Goal: Information Seeking & Learning: Compare options

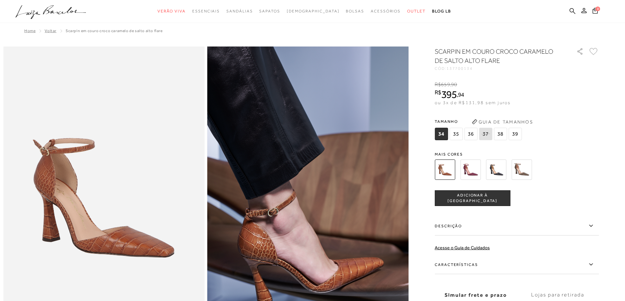
click at [472, 169] on img at bounding box center [470, 170] width 20 height 20
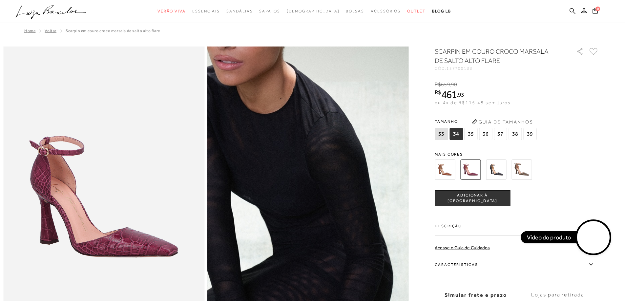
scroll to position [164, 0]
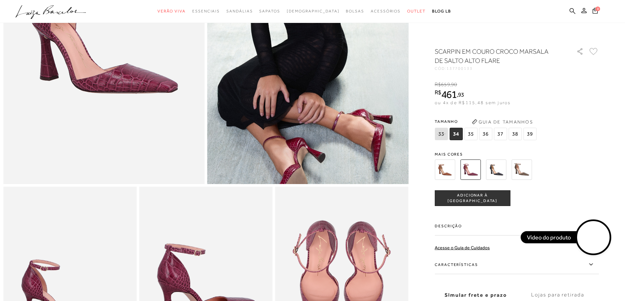
click at [501, 171] on img at bounding box center [496, 170] width 20 height 20
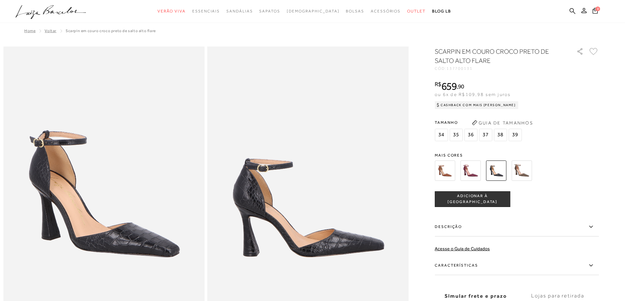
click at [524, 169] on img at bounding box center [521, 171] width 20 height 20
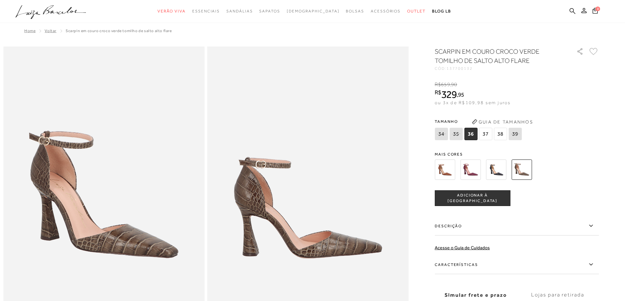
click at [453, 174] on img at bounding box center [445, 170] width 20 height 20
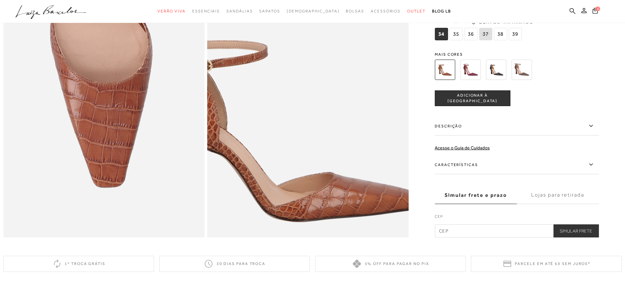
scroll to position [623, 0]
